Goal: Task Accomplishment & Management: Manage account settings

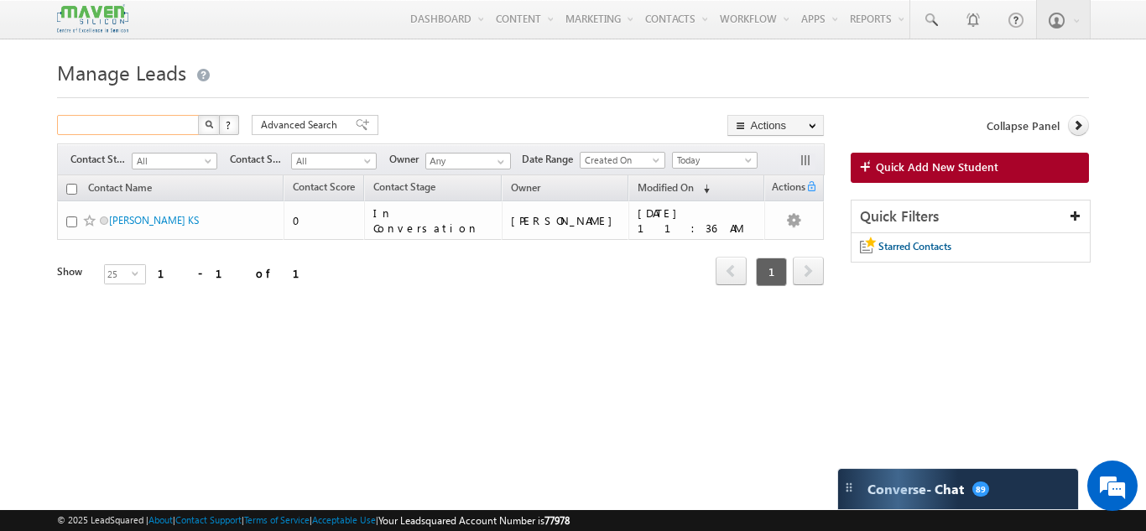
click at [132, 124] on input "text" at bounding box center [128, 125] width 143 height 20
type input "lead"
click at [198, 115] on button "button" at bounding box center [209, 125] width 22 height 20
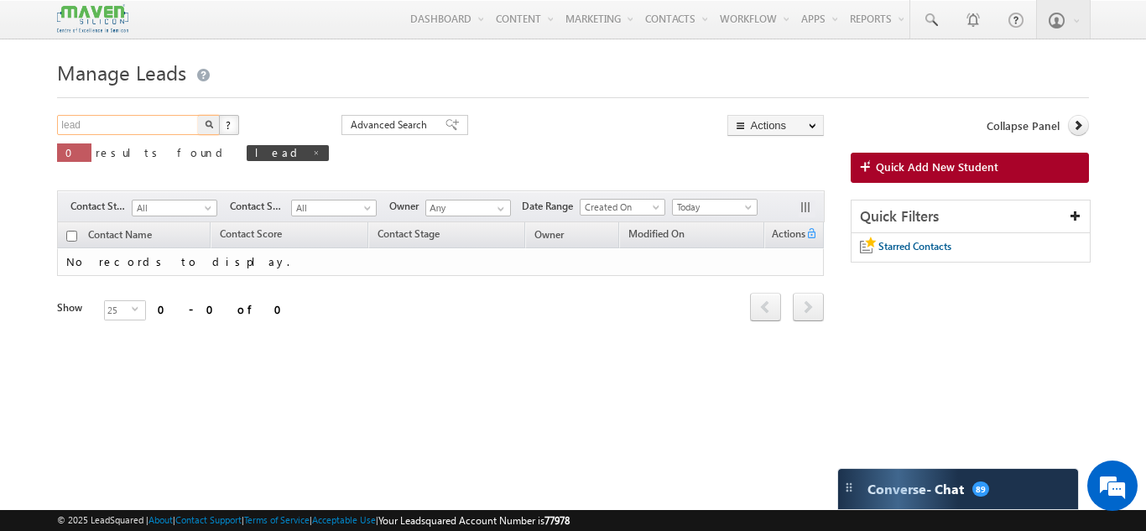
click at [83, 123] on input "lead" at bounding box center [128, 125] width 143 height 20
type input "di"
click at [554, 82] on h1 "Manage Leads" at bounding box center [572, 71] width 1031 height 33
click at [96, 127] on input "di" at bounding box center [128, 125] width 143 height 20
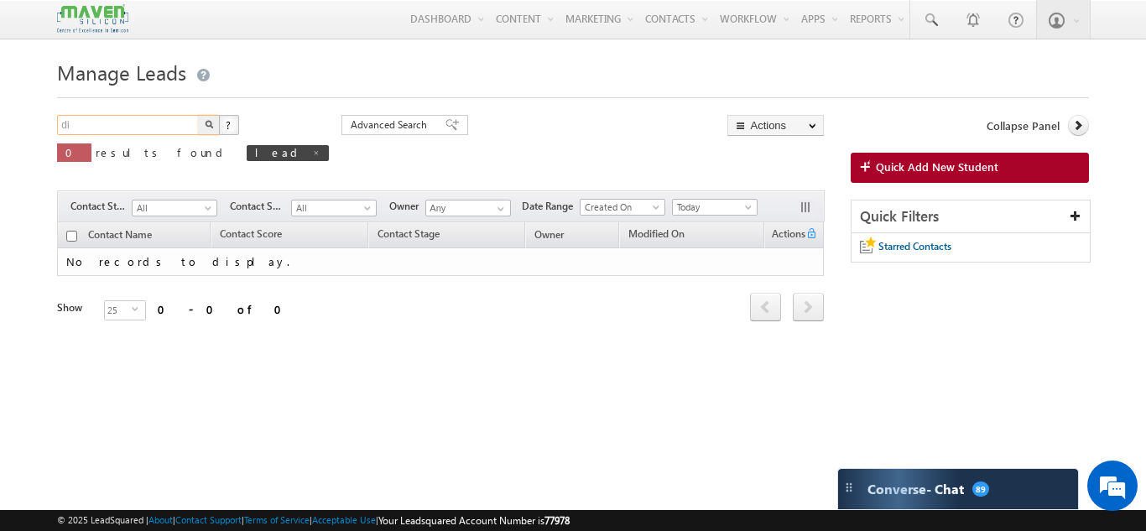
click at [96, 127] on input "di" at bounding box center [128, 125] width 143 height 20
type input "distribution"
click at [198, 115] on button "button" at bounding box center [209, 125] width 22 height 20
click at [96, 127] on input "distribution" at bounding box center [128, 125] width 143 height 20
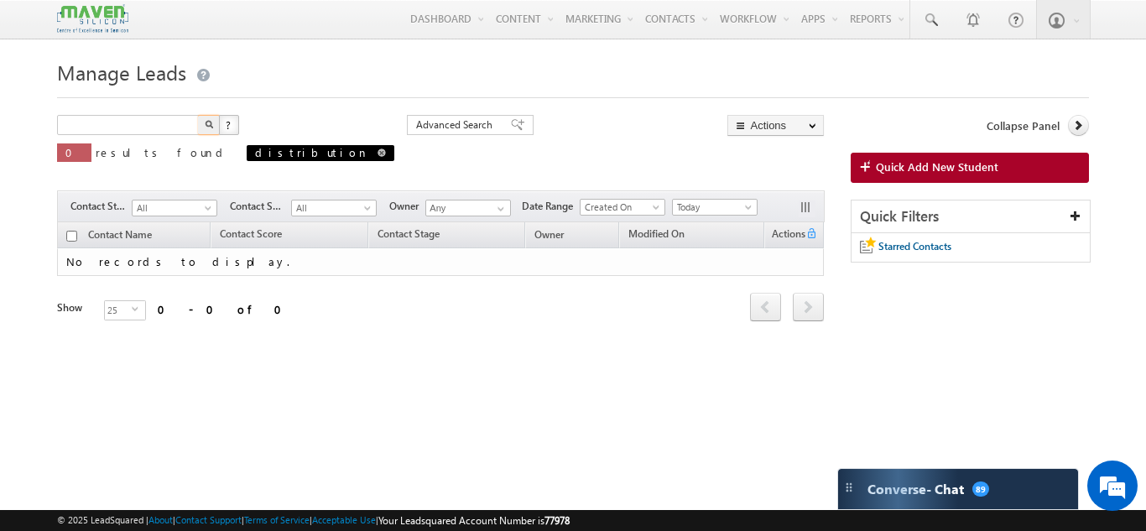
type input "Search Contacts"
click at [377, 155] on span at bounding box center [381, 152] width 8 height 8
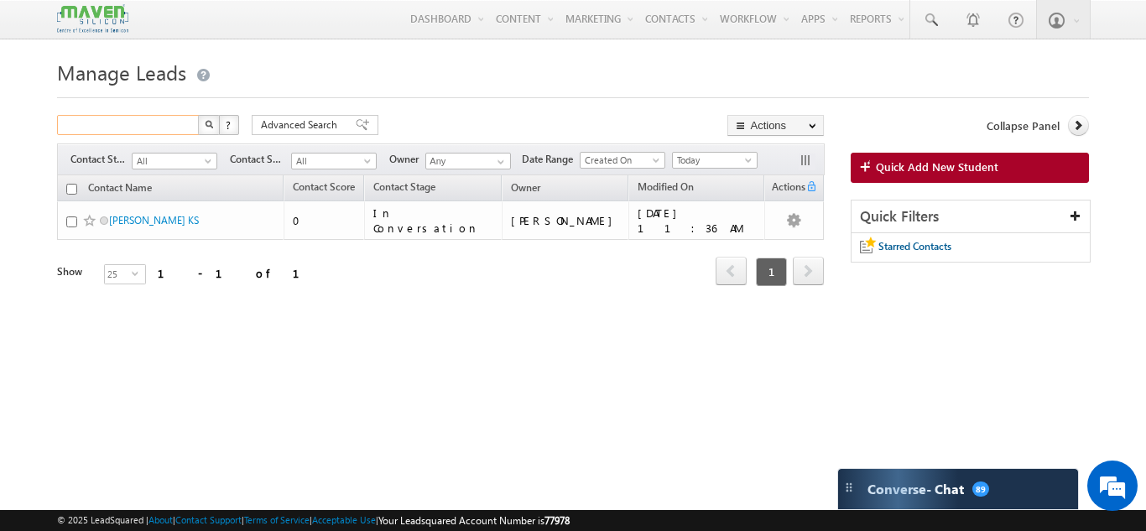
click at [125, 127] on input "text" at bounding box center [128, 125] width 143 height 20
type input "lead distribution"
click at [198, 115] on button "button" at bounding box center [209, 125] width 22 height 20
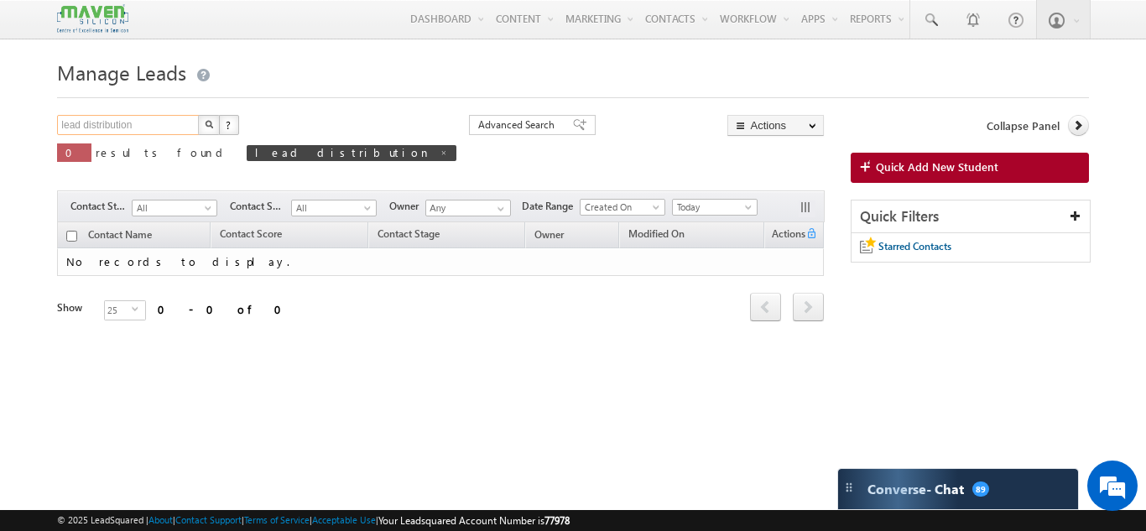
click at [148, 128] on input "lead distribution" at bounding box center [128, 125] width 143 height 20
click at [198, 115] on button "button" at bounding box center [209, 125] width 22 height 20
click at [247, 150] on span "distribution" at bounding box center [321, 153] width 148 height 16
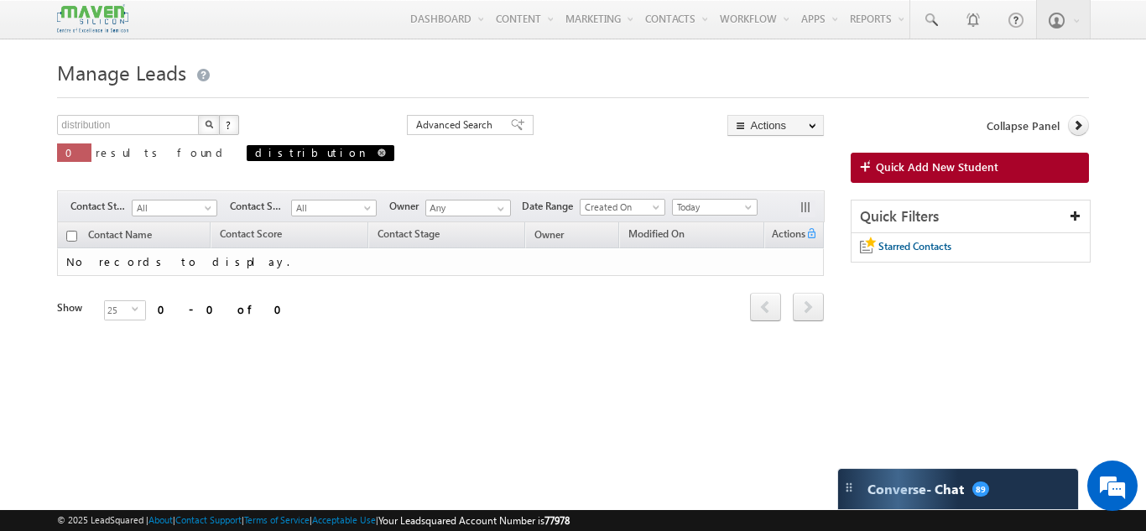
click at [377, 156] on span at bounding box center [381, 152] width 8 height 8
type input "Search Contacts"
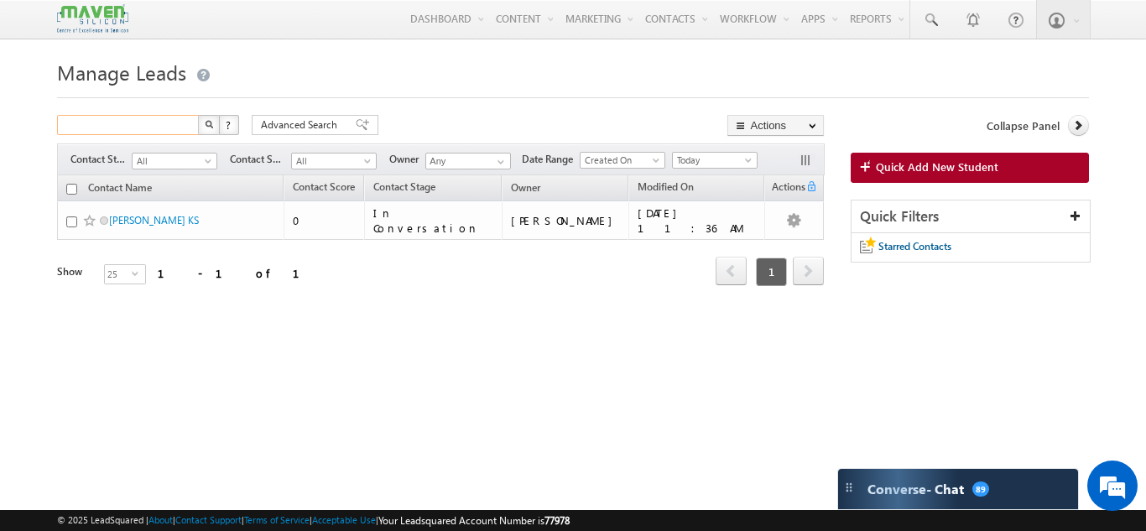
click at [153, 126] on input "text" at bounding box center [128, 125] width 143 height 20
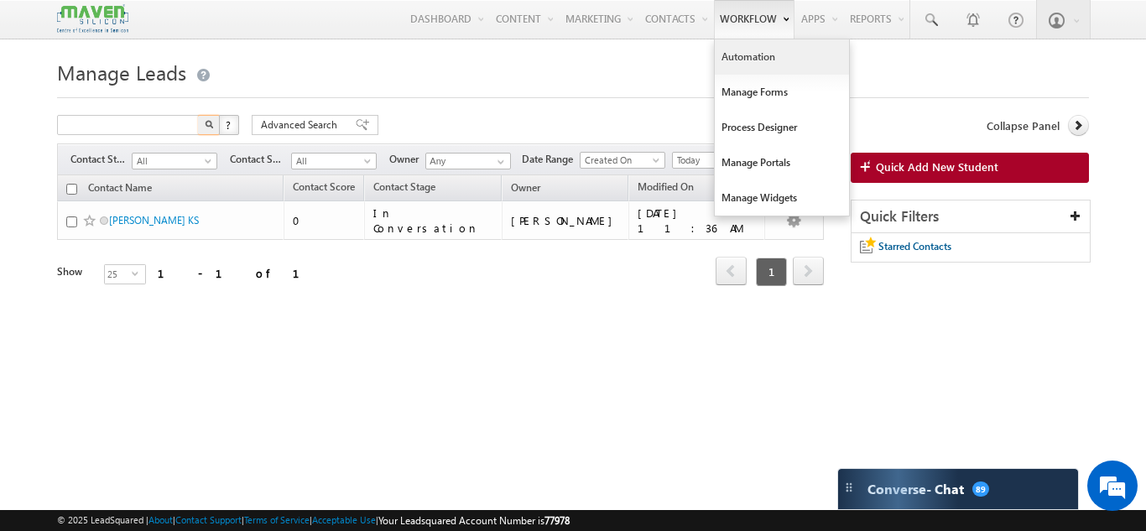
type input "Search Contacts"
click at [734, 64] on link "Automation" at bounding box center [782, 56] width 134 height 35
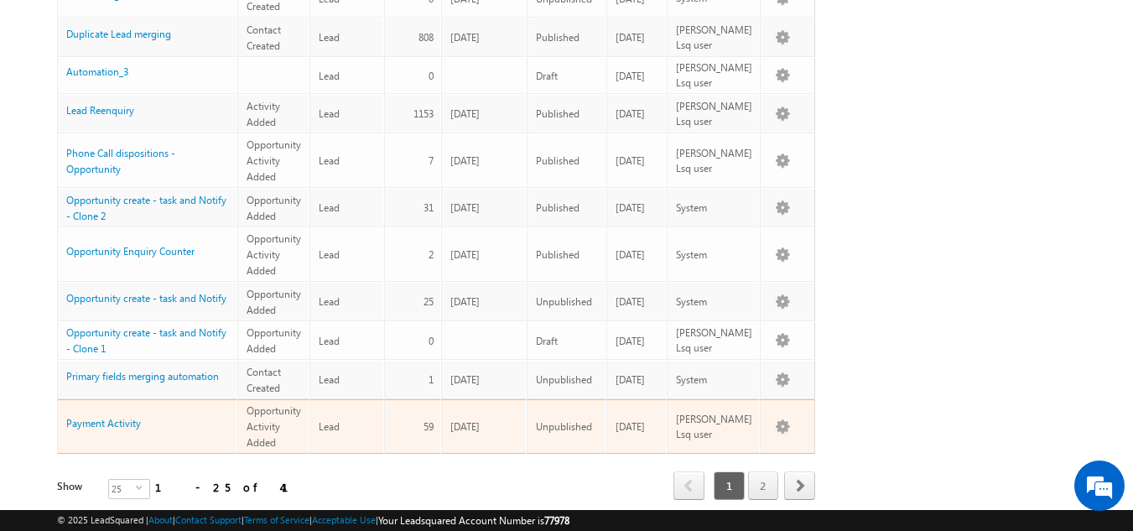
scroll to position [993, 0]
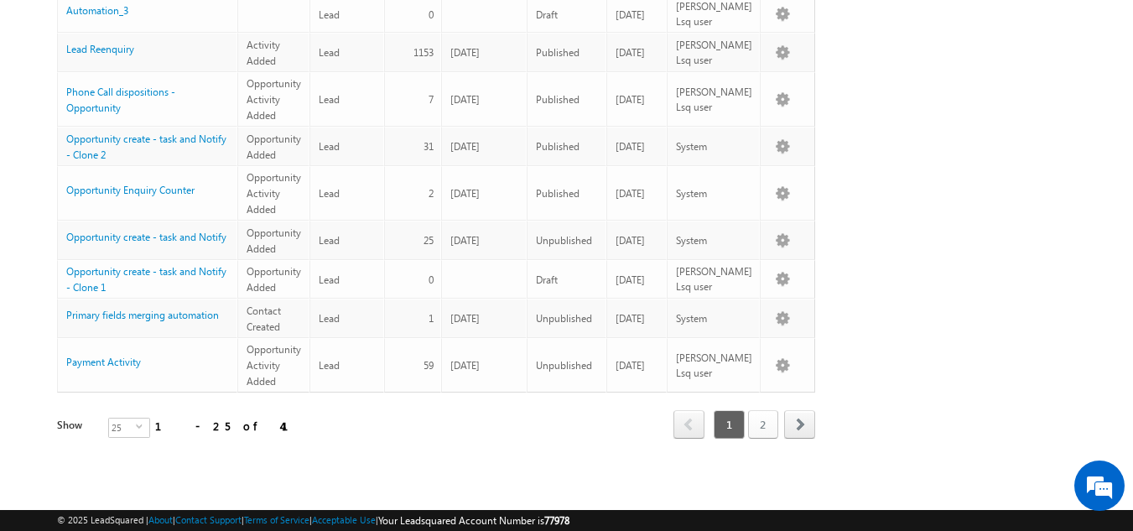
click at [762, 410] on link "2" at bounding box center [763, 424] width 30 height 29
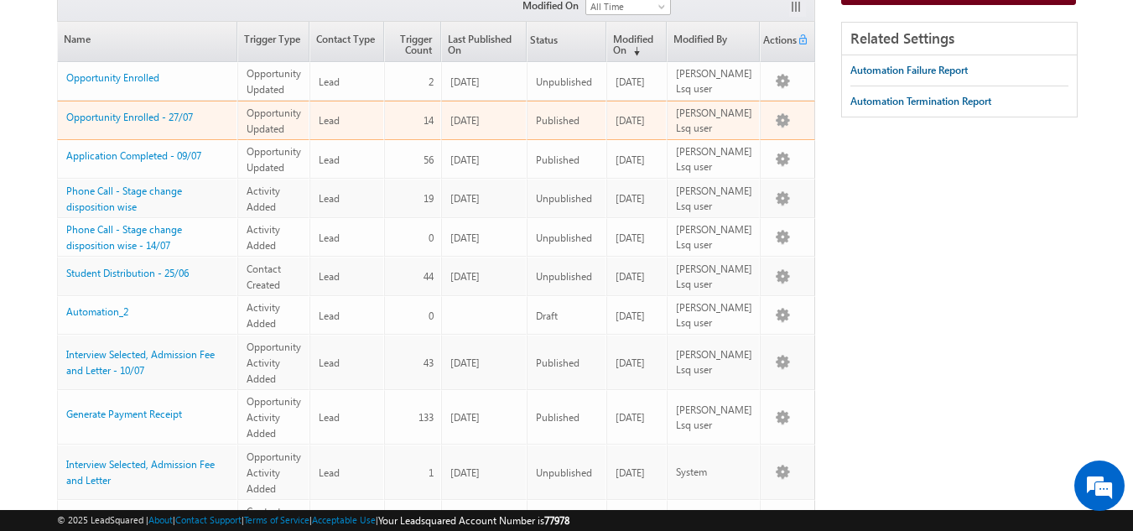
scroll to position [176, 0]
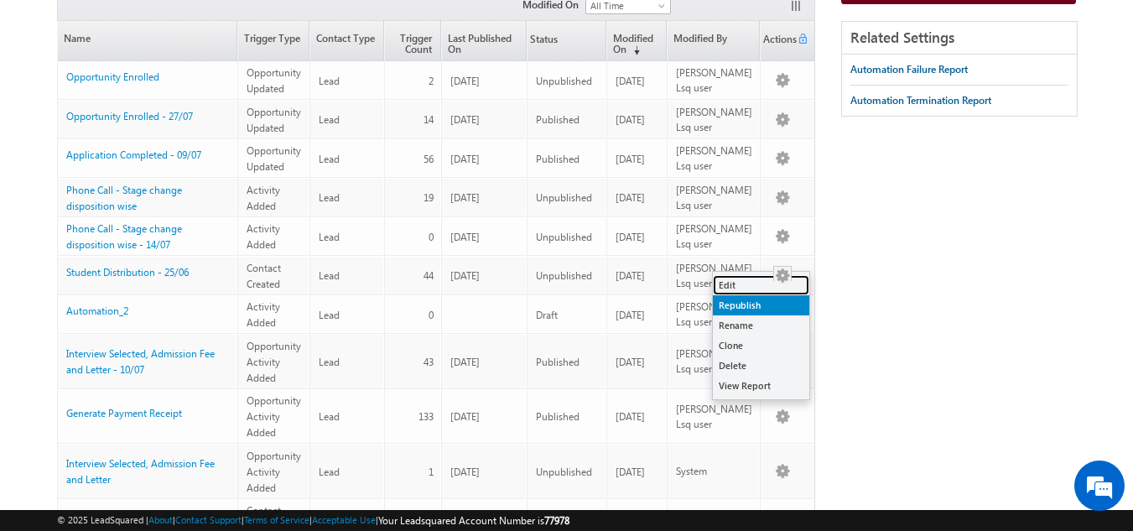
drag, startPoint x: 744, startPoint y: 282, endPoint x: 718, endPoint y: 304, distance: 34.5
click at [744, 282] on link "Edit" at bounding box center [761, 285] width 96 height 20
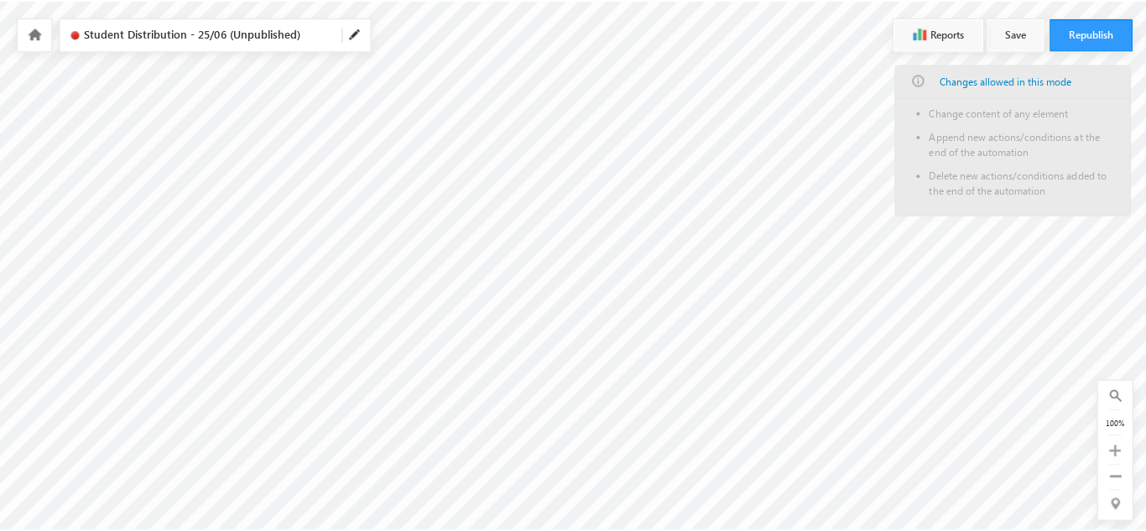
scroll to position [368, 0]
checkbox input "true"
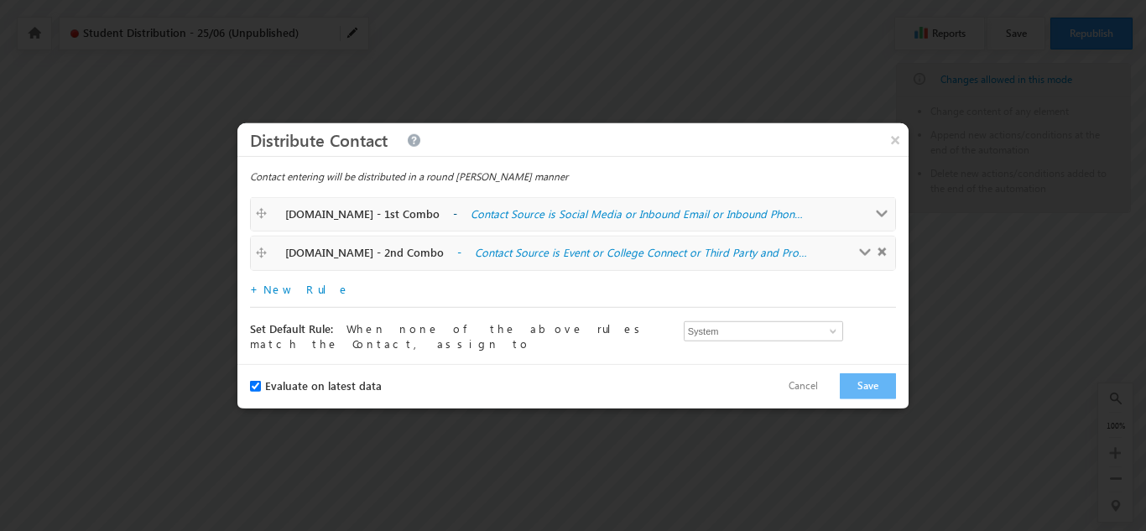
click at [798, 217] on div "M.tech - 1st Combo - Contact Source is Social Media or Inbound Email or Inbound…" at bounding box center [573, 213] width 636 height 17
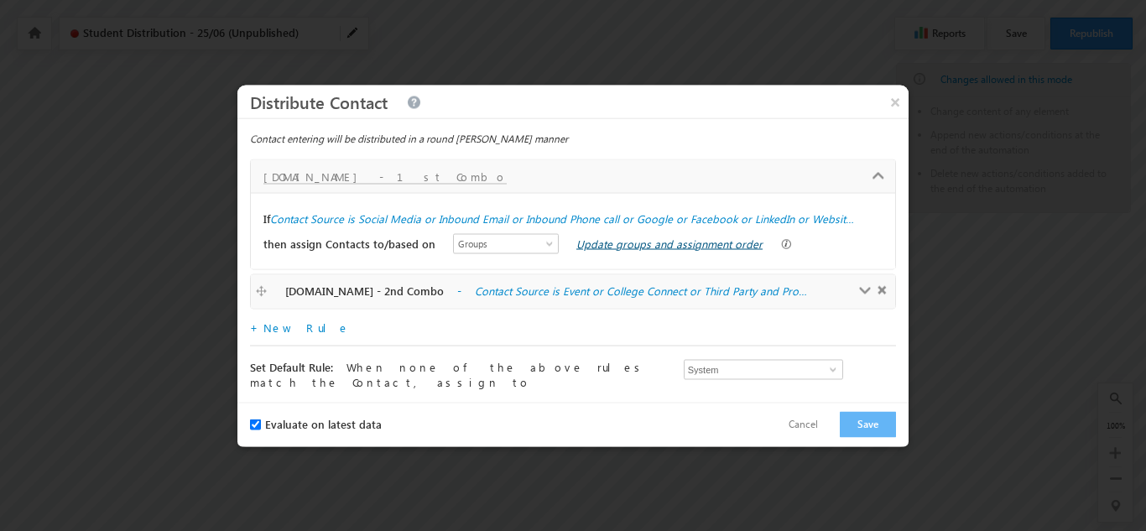
click at [679, 247] on link "Update groups and assignment order" at bounding box center [669, 243] width 186 height 14
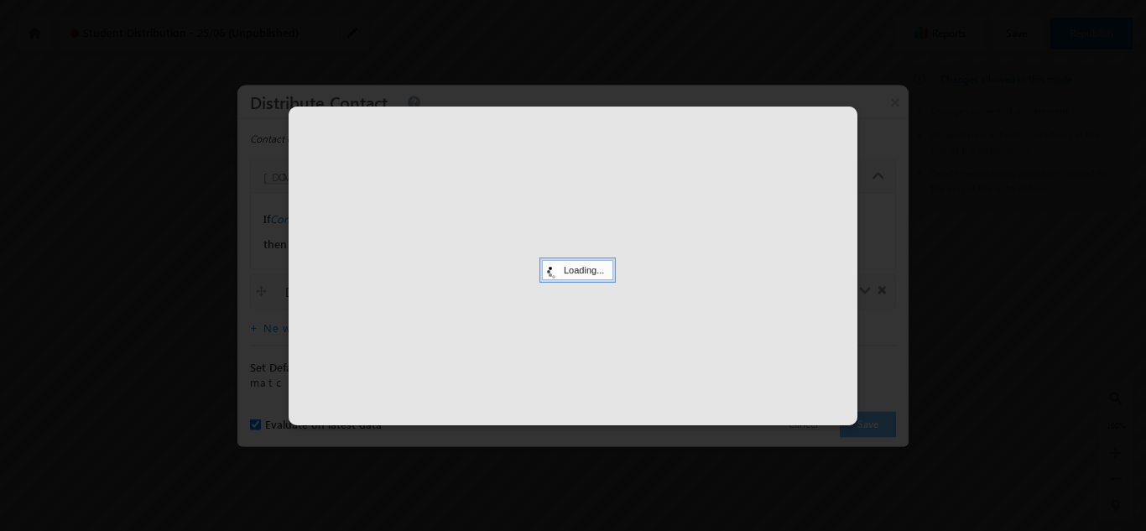
select select
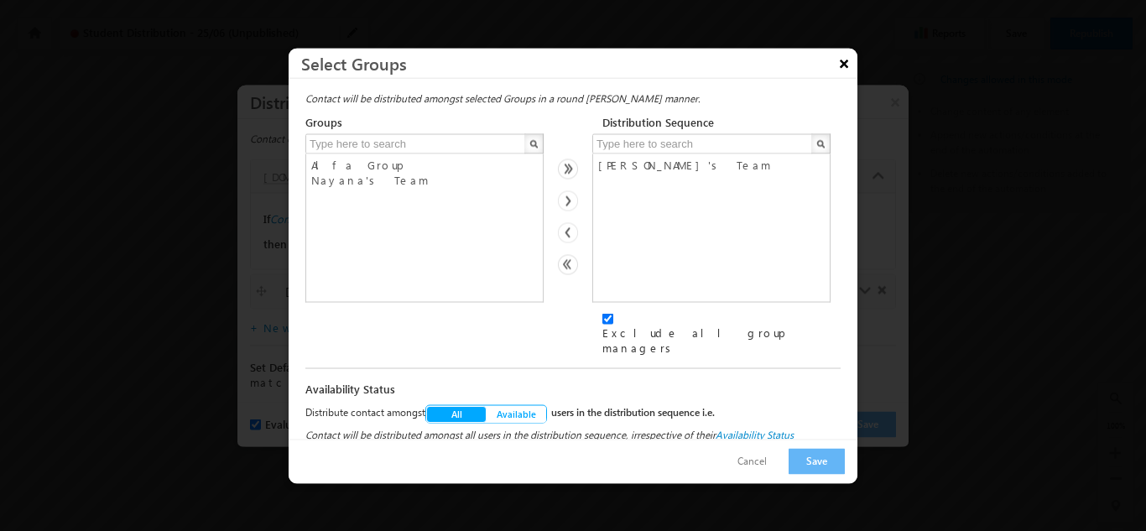
click at [840, 77] on button "×" at bounding box center [843, 62] width 27 height 29
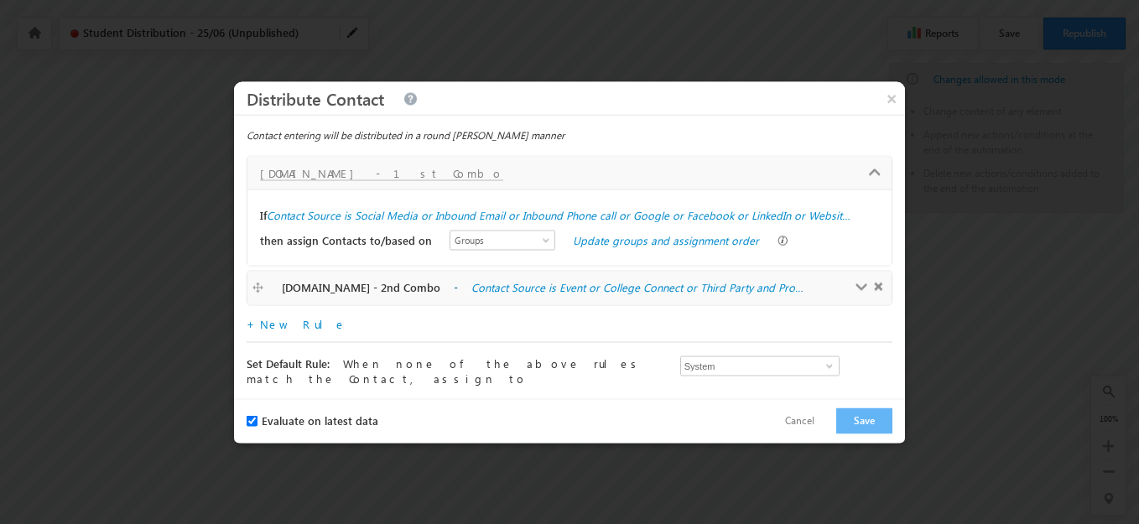
click at [856, 288] on span at bounding box center [862, 287] width 13 height 13
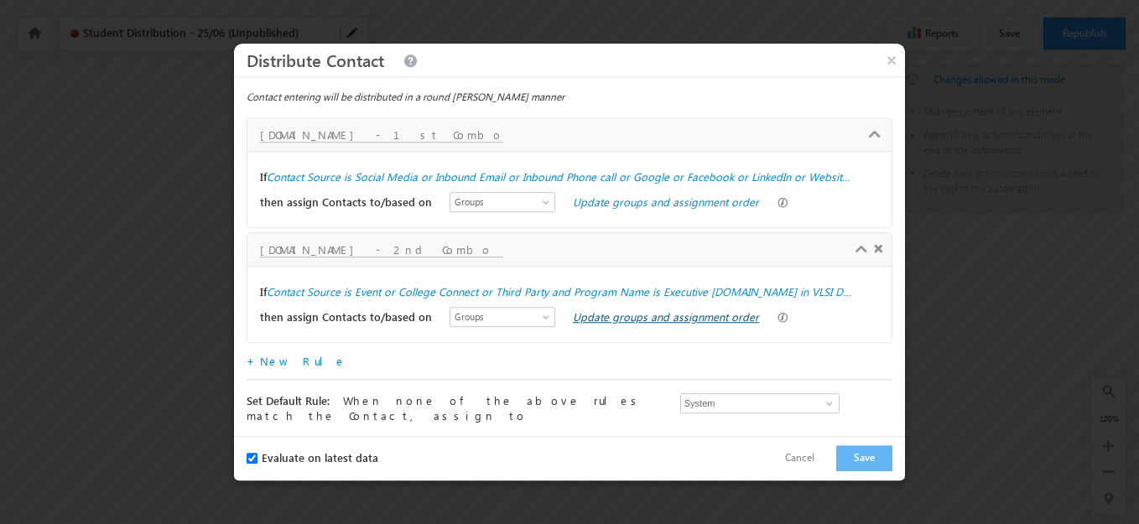
click at [675, 318] on link "Update groups and assignment order" at bounding box center [666, 316] width 186 height 14
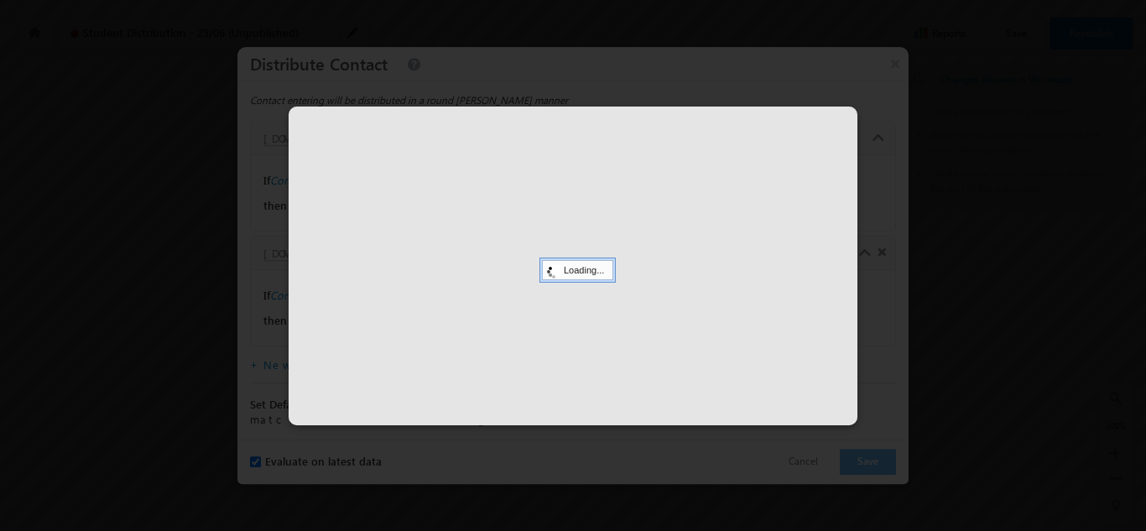
select select
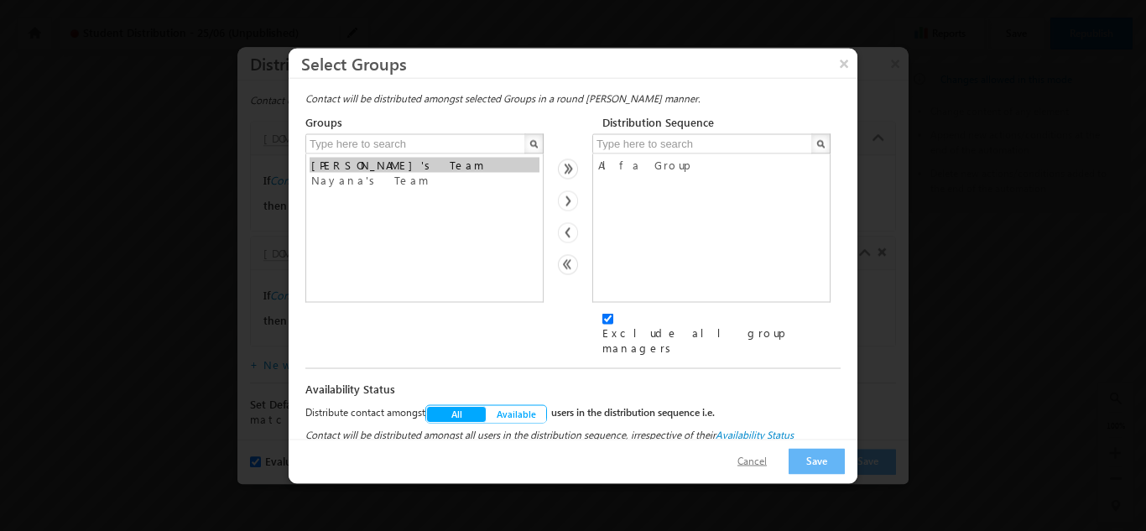
click at [762, 455] on button "Cancel" at bounding box center [751, 461] width 63 height 24
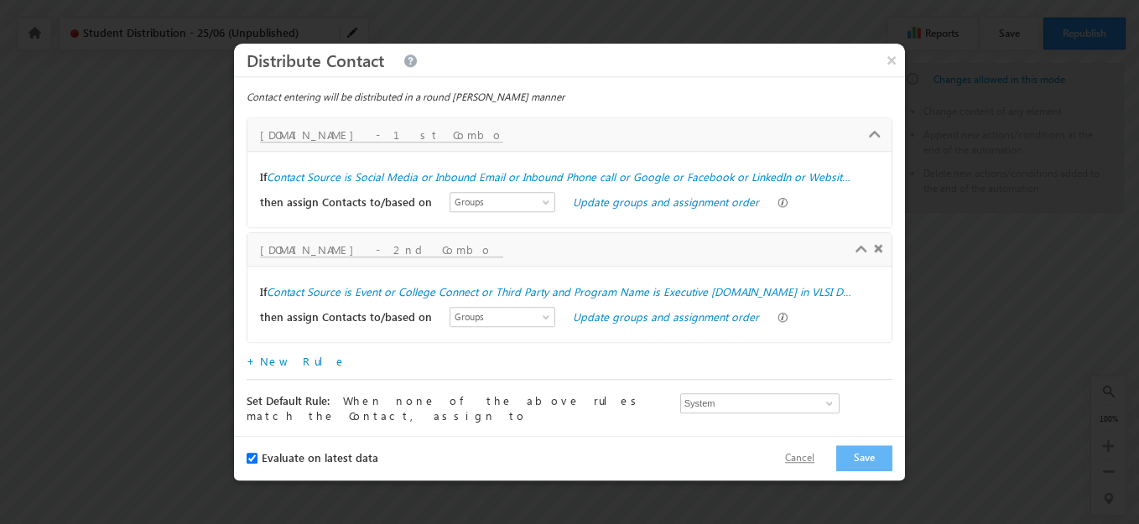
click at [795, 453] on button "Cancel" at bounding box center [799, 458] width 63 height 24
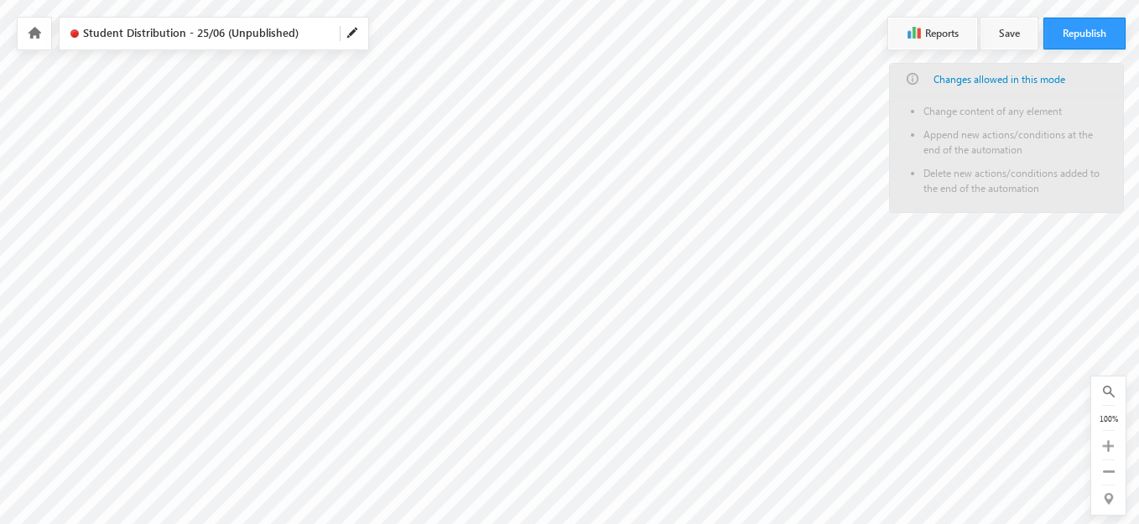
checkbox input "true"
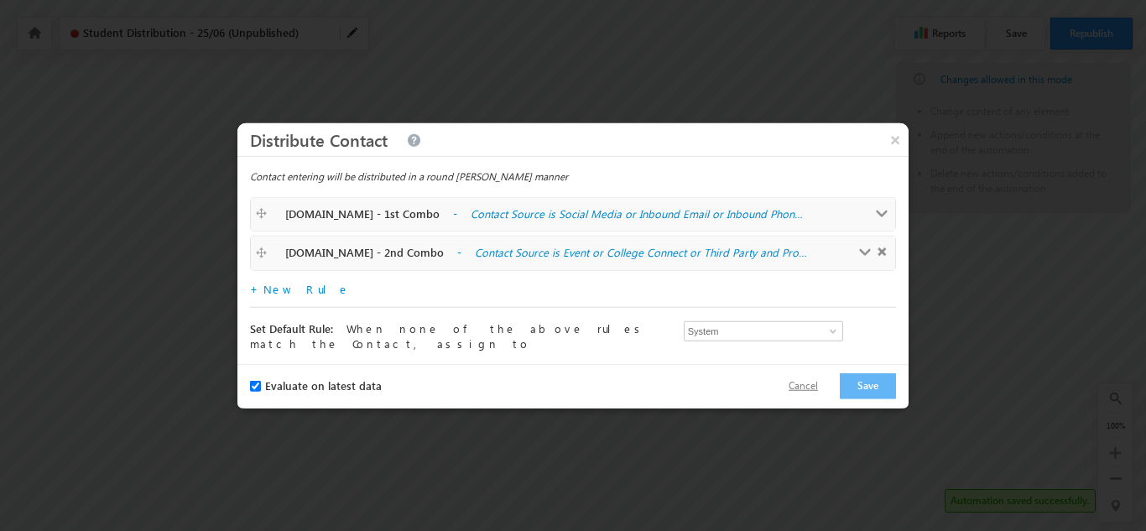
click at [806, 382] on button "Cancel" at bounding box center [803, 386] width 63 height 24
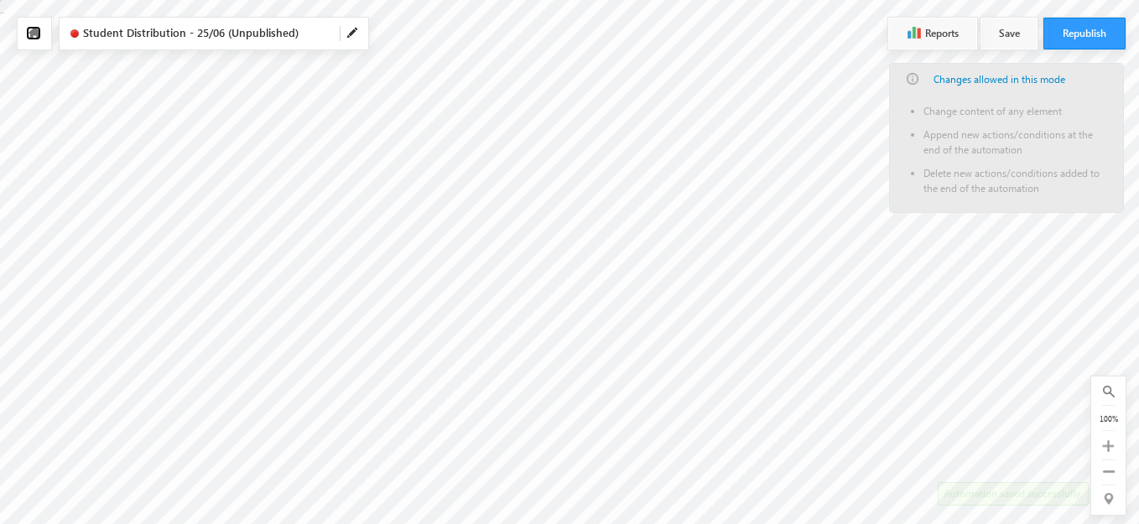
click at [39, 39] on link at bounding box center [33, 33] width 15 height 14
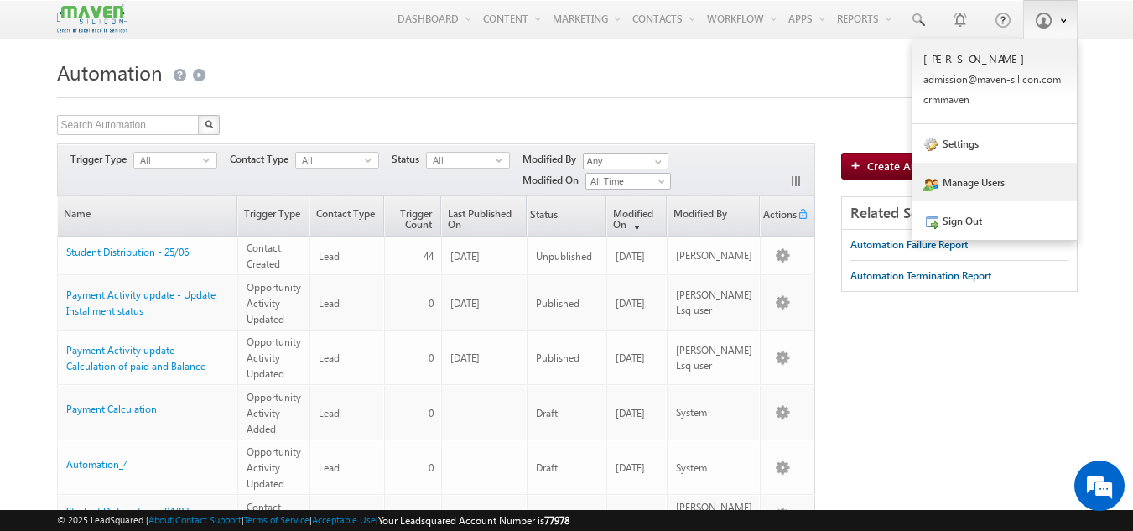
click at [986, 185] on link "Manage Users" at bounding box center [995, 182] width 164 height 39
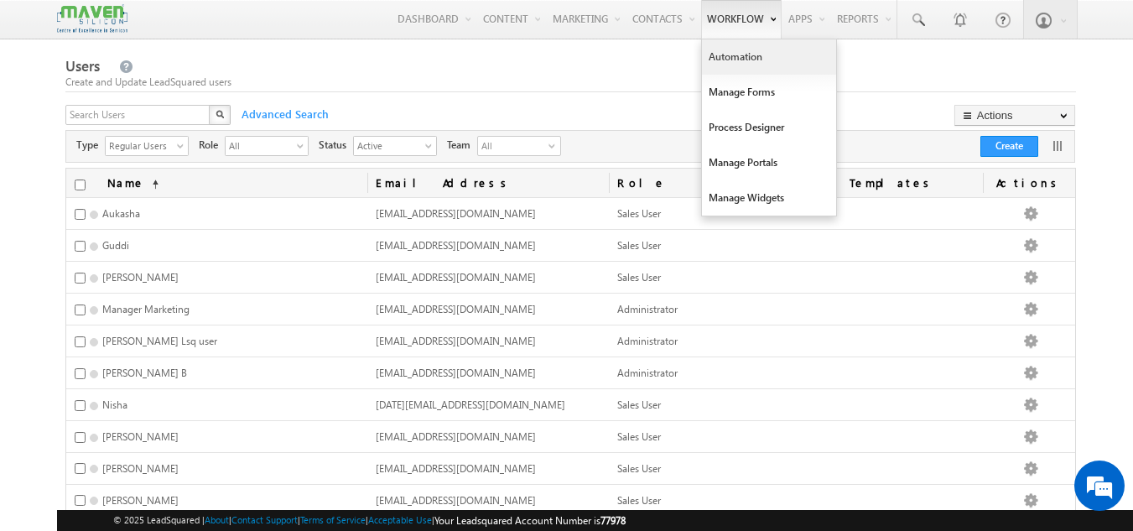
click at [730, 54] on link "Automation" at bounding box center [769, 56] width 134 height 35
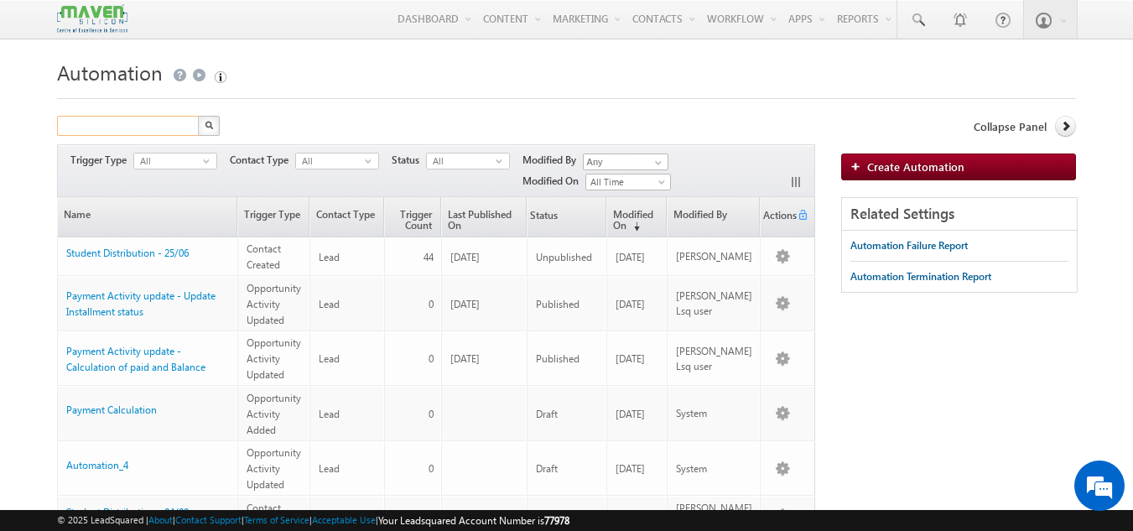
click at [124, 127] on input "text" at bounding box center [128, 126] width 143 height 20
type input "Search Automation"
click at [0, 0] on link "Settings" at bounding box center [0, 0] width 0 height 0
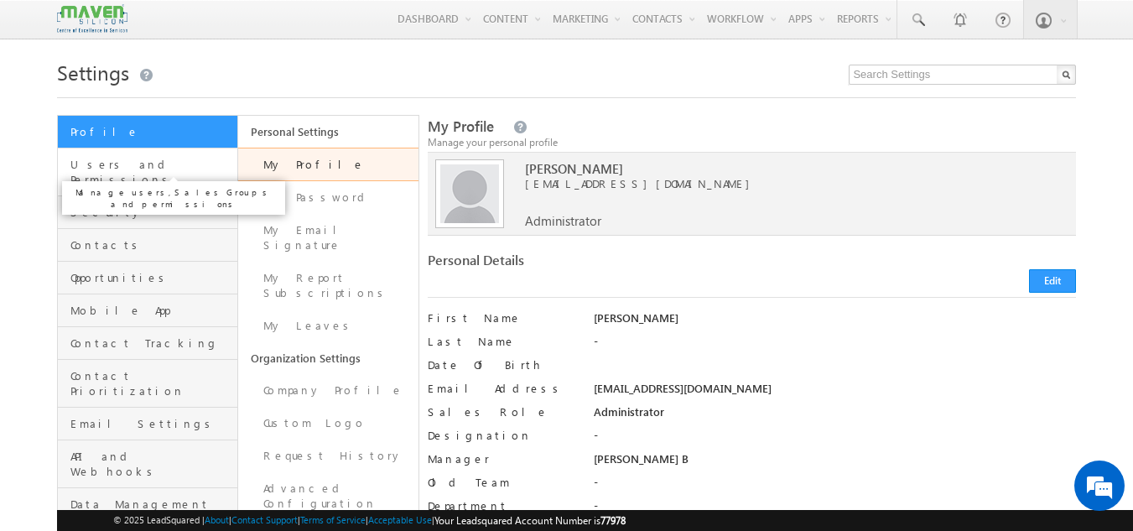
click at [154, 171] on span "Users and Permissions" at bounding box center [151, 172] width 163 height 30
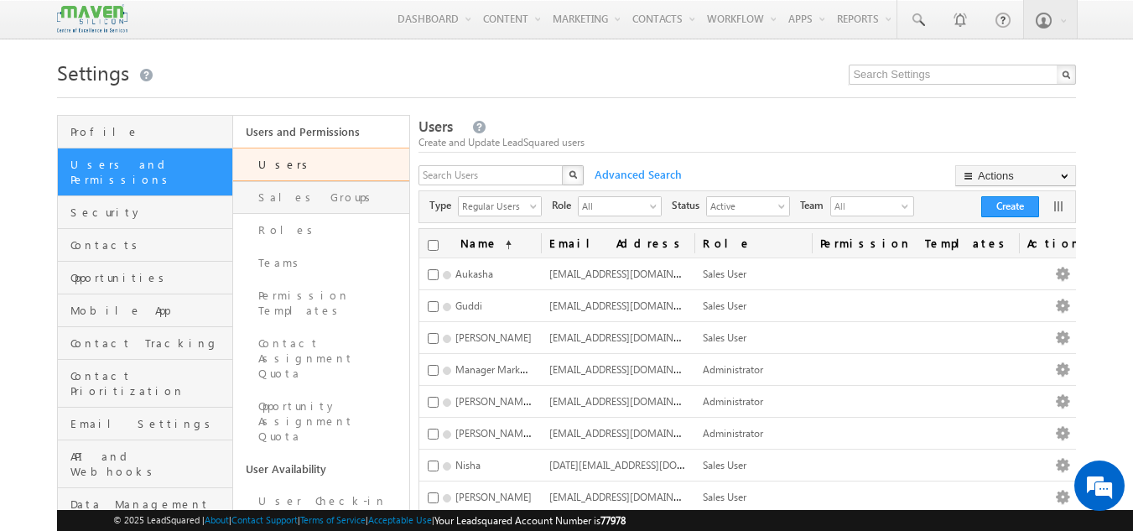
click at [309, 204] on link "Sales Groups" at bounding box center [321, 197] width 176 height 33
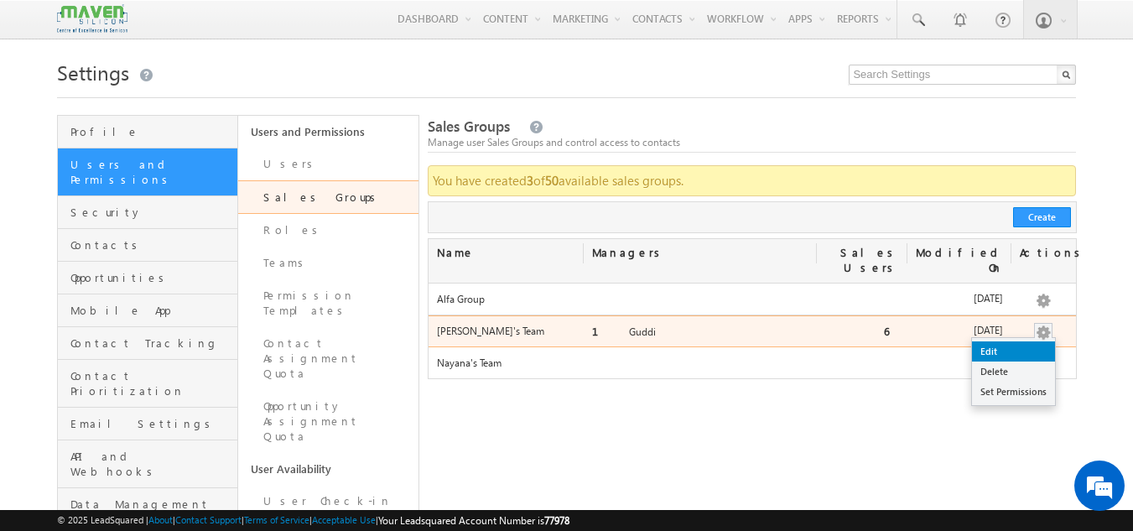
click at [1004, 341] on link "Edit" at bounding box center [1013, 351] width 83 height 20
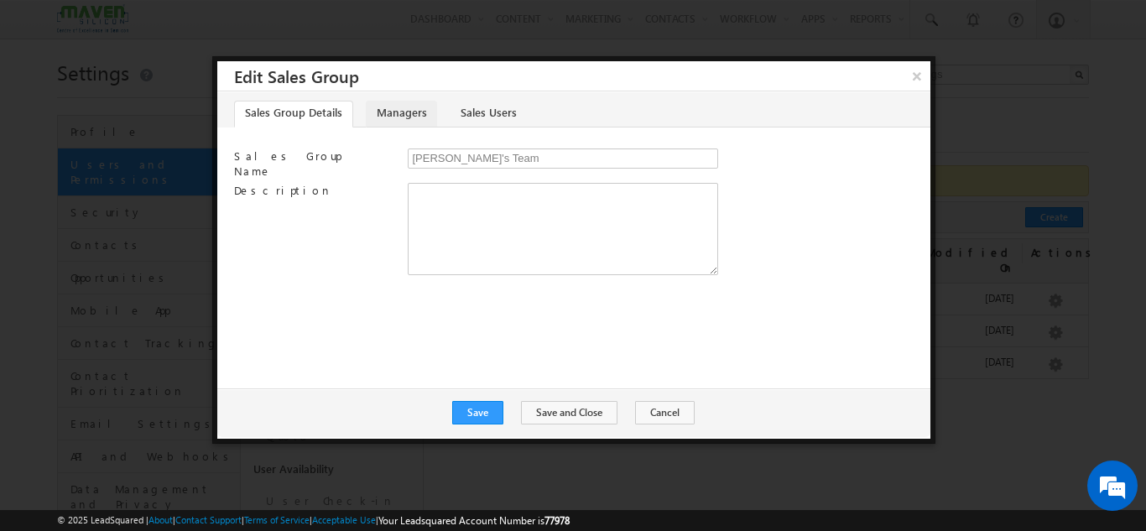
click at [402, 112] on link "Managers" at bounding box center [401, 114] width 71 height 27
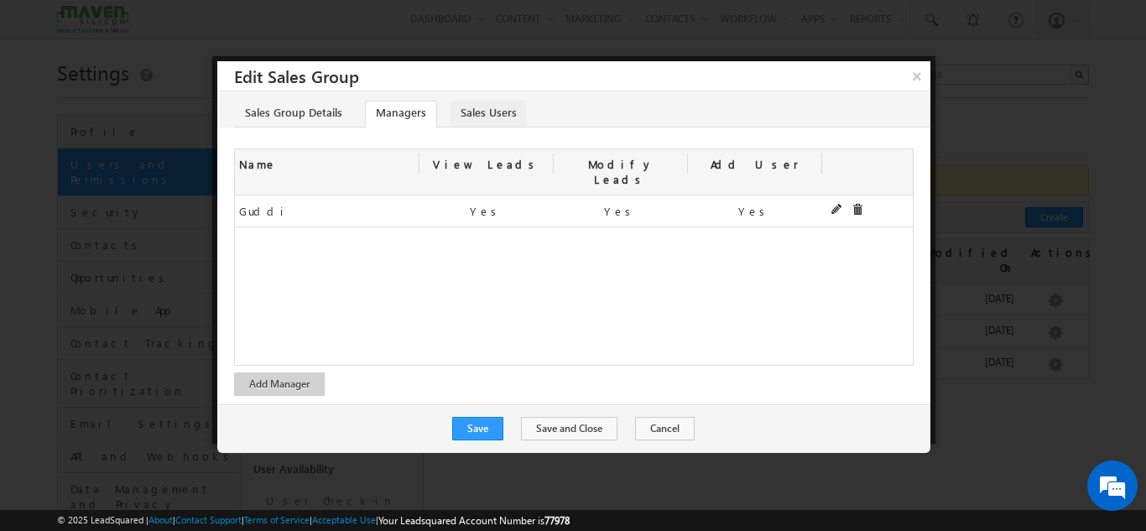
click at [490, 112] on link "Sales Users" at bounding box center [488, 114] width 77 height 27
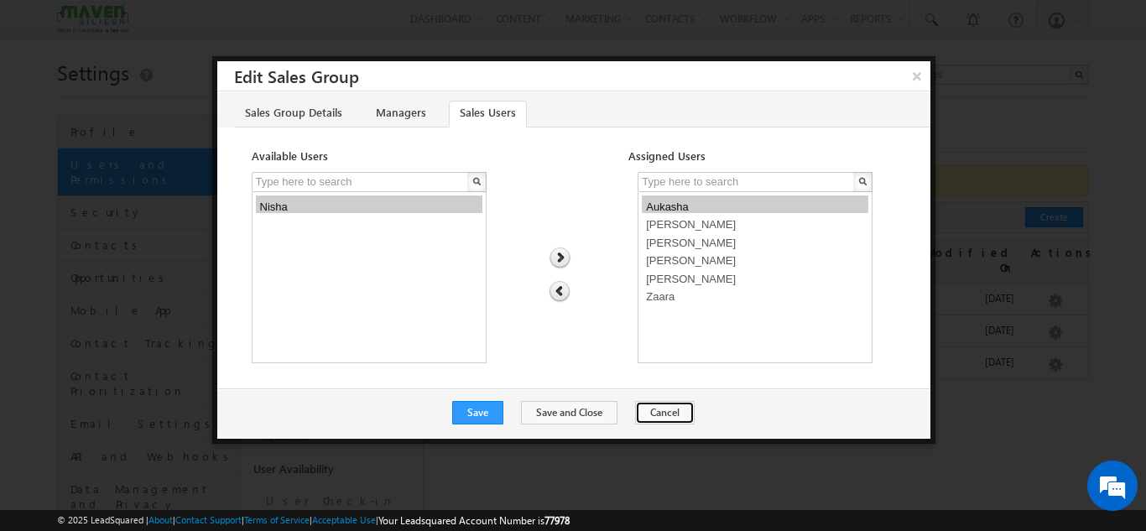
click at [644, 410] on button "Cancel" at bounding box center [665, 412] width 60 height 23
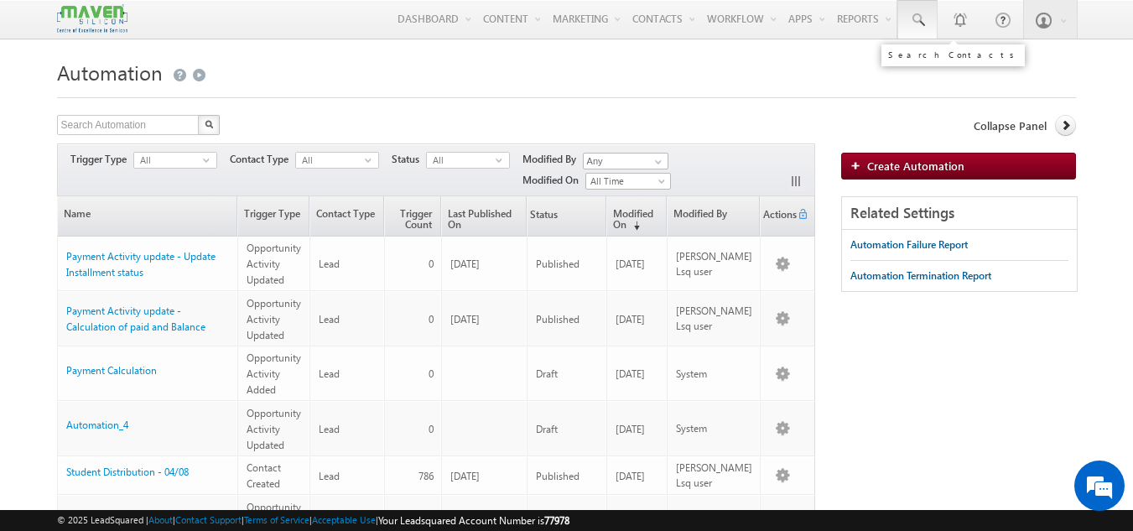
click at [917, 24] on span at bounding box center [917, 20] width 17 height 17
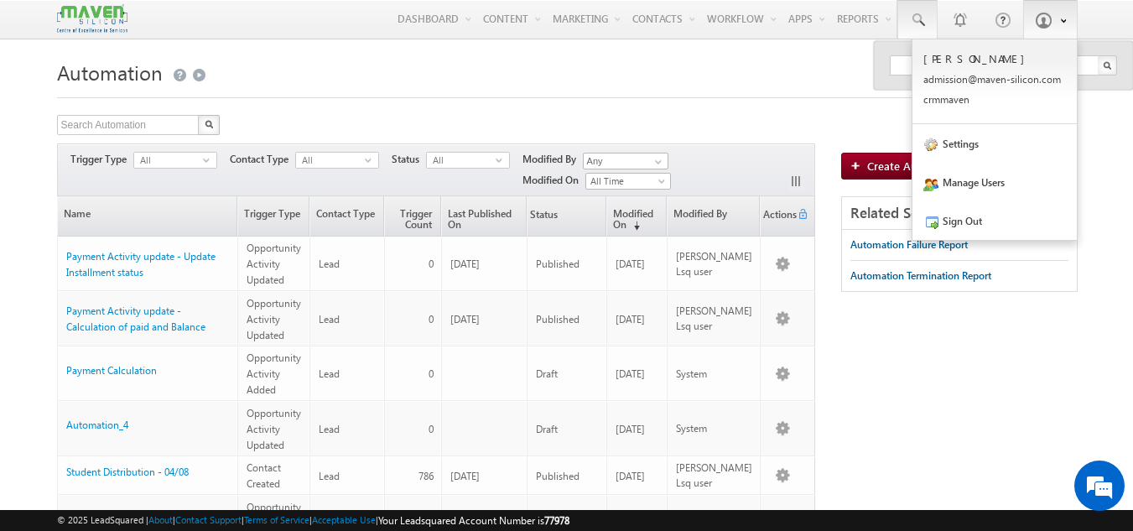
click at [1041, 34] on link at bounding box center [1050, 19] width 55 height 39
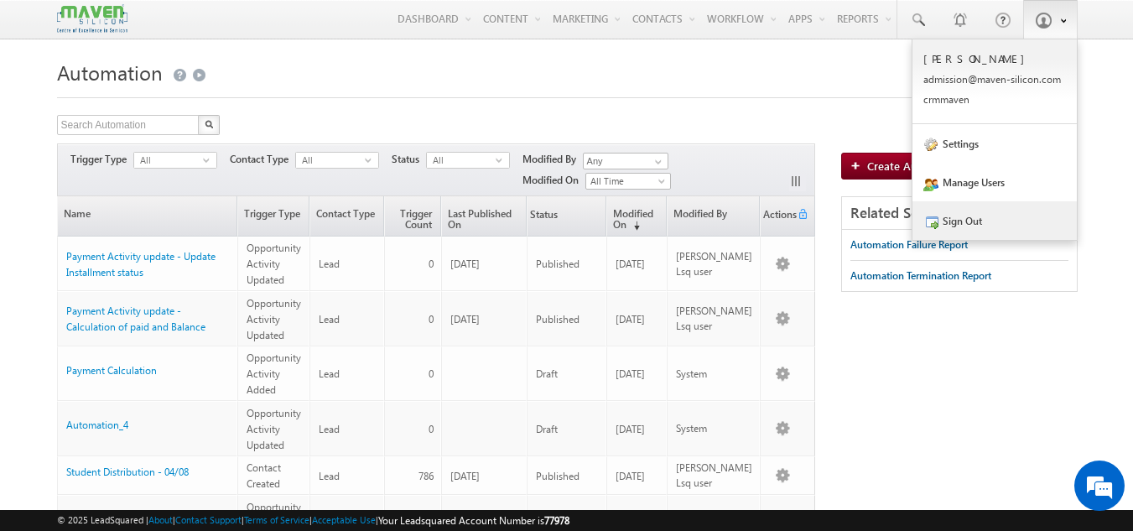
drag, startPoint x: 965, startPoint y: 209, endPoint x: 959, endPoint y: 222, distance: 14.6
click at [965, 209] on link "Sign Out" at bounding box center [995, 220] width 164 height 39
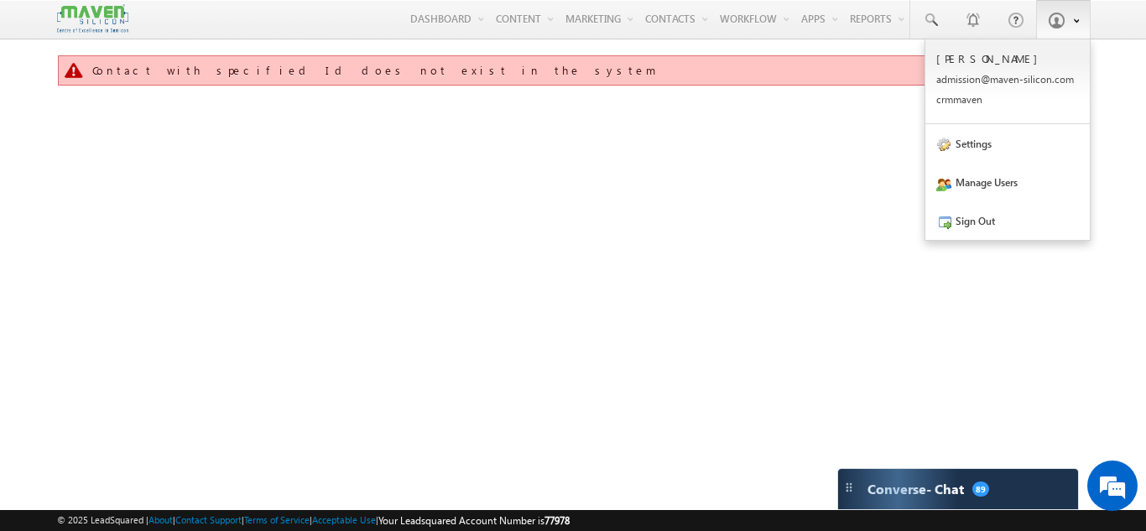
click at [1046, 29] on link at bounding box center [1063, 19] width 55 height 39
